Goal: Navigation & Orientation: Find specific page/section

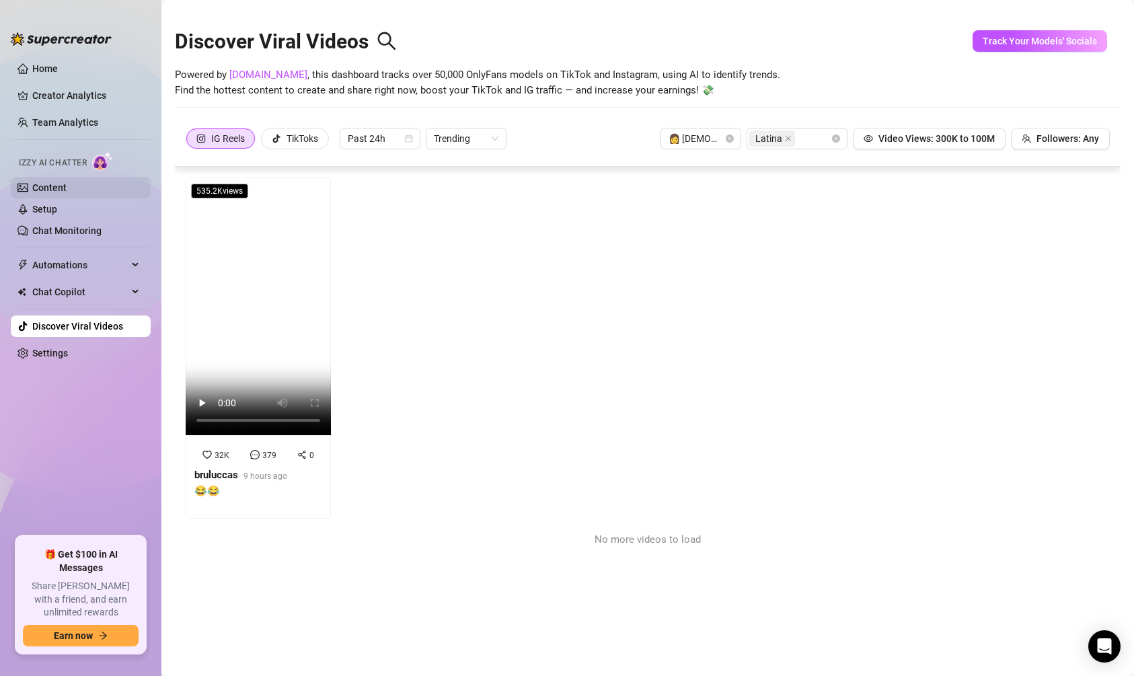
click at [47, 183] on link "Content" at bounding box center [49, 187] width 34 height 11
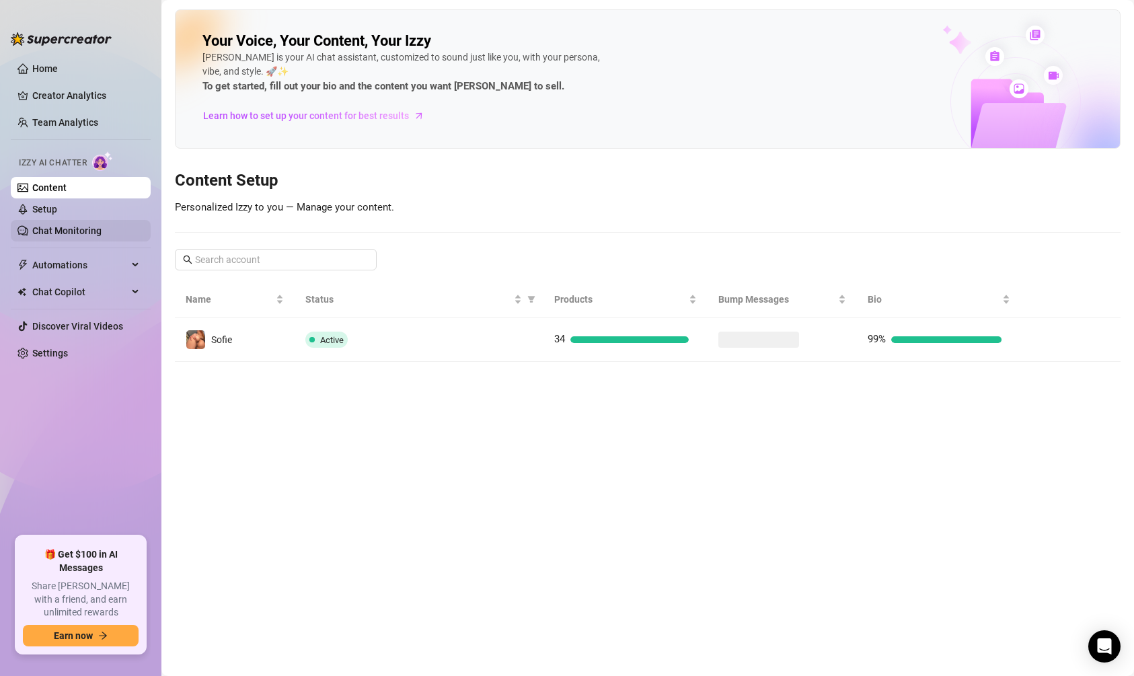
click at [54, 232] on link "Chat Monitoring" at bounding box center [66, 230] width 69 height 11
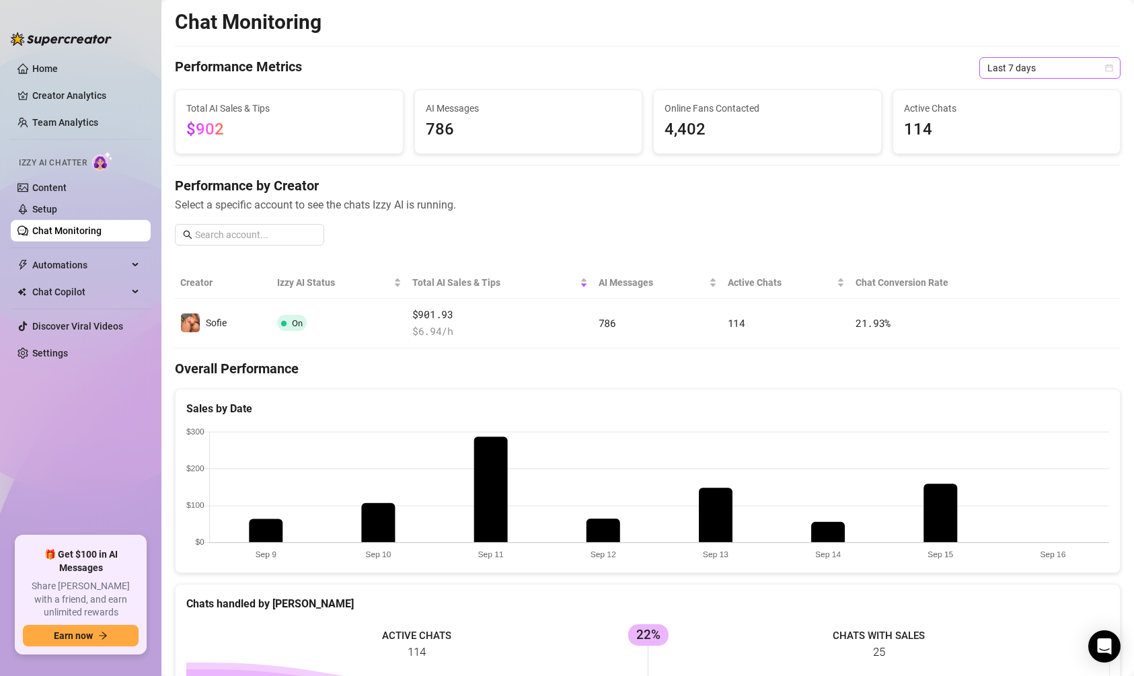
click at [1036, 66] on span "Last 7 days" at bounding box center [1049, 68] width 125 height 20
click at [1018, 133] on div "Last 30 days" at bounding box center [1050, 137] width 120 height 15
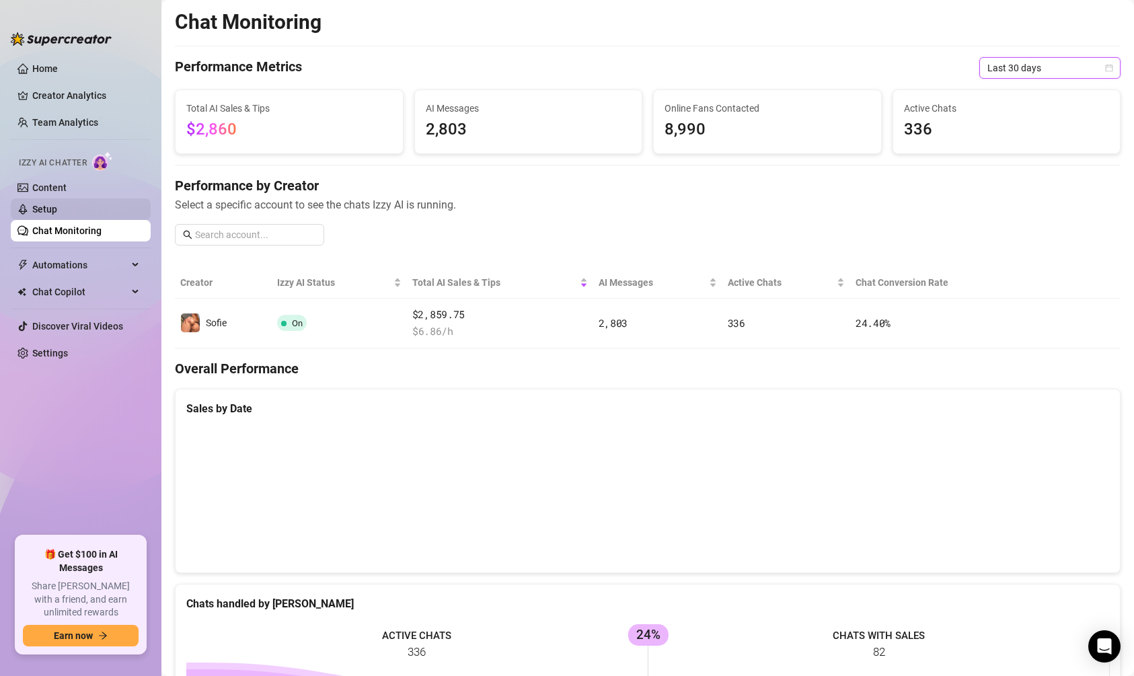
click at [53, 204] on link "Setup" at bounding box center [44, 209] width 25 height 11
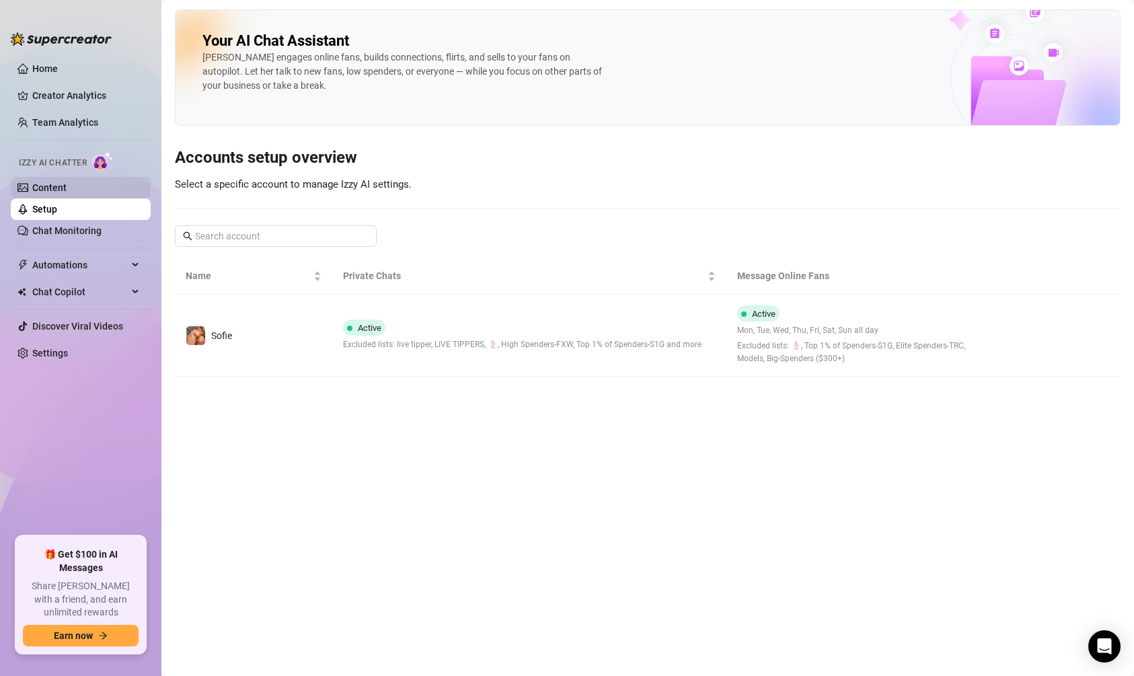
click at [54, 193] on link "Content" at bounding box center [49, 187] width 34 height 11
